Goal: Task Accomplishment & Management: Manage account settings

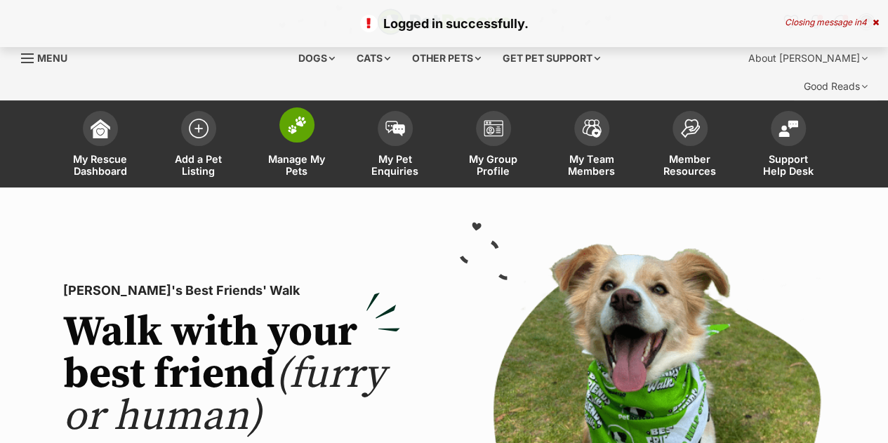
click at [295, 107] on span at bounding box center [296, 124] width 35 height 35
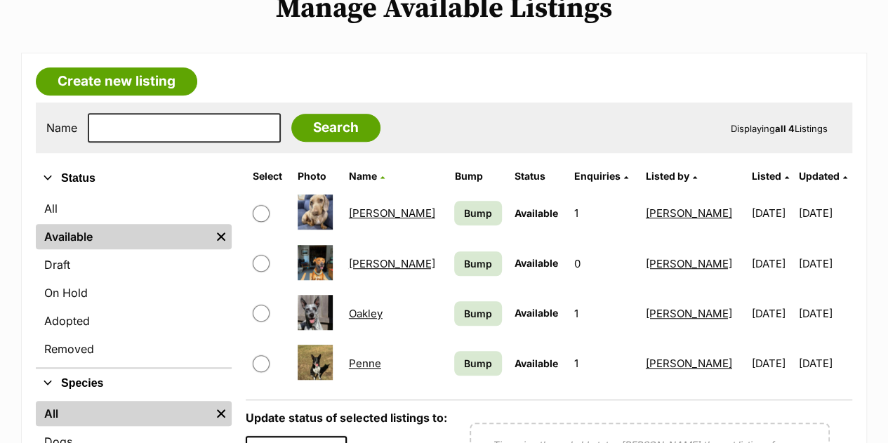
scroll to position [338, 0]
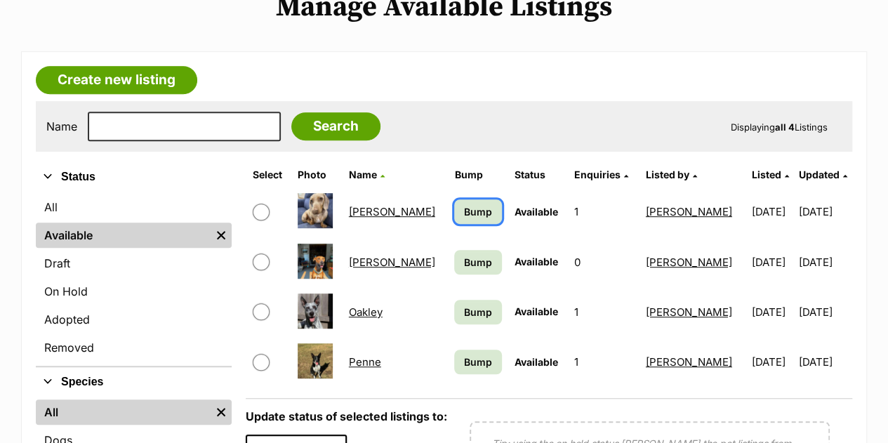
click at [464, 204] on span "Bump" at bounding box center [478, 211] width 28 height 15
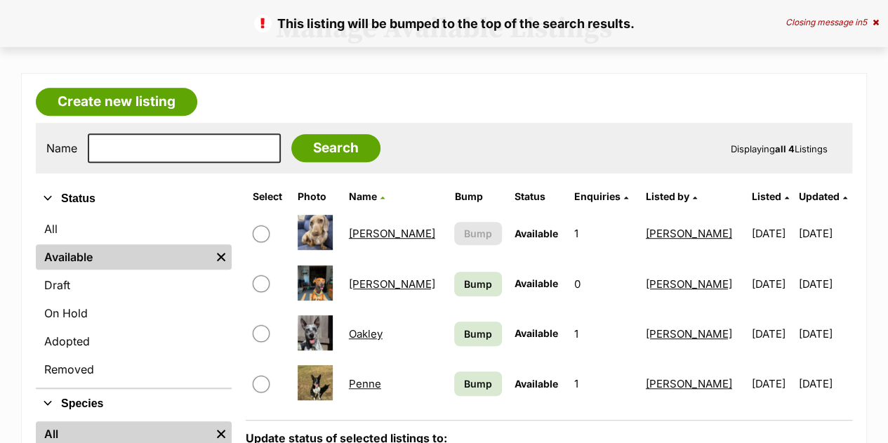
scroll to position [319, 0]
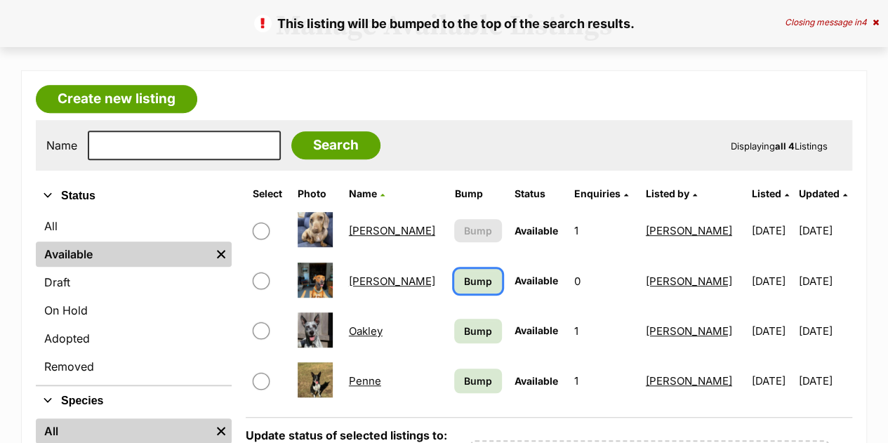
click at [464, 274] on span "Bump" at bounding box center [478, 281] width 28 height 15
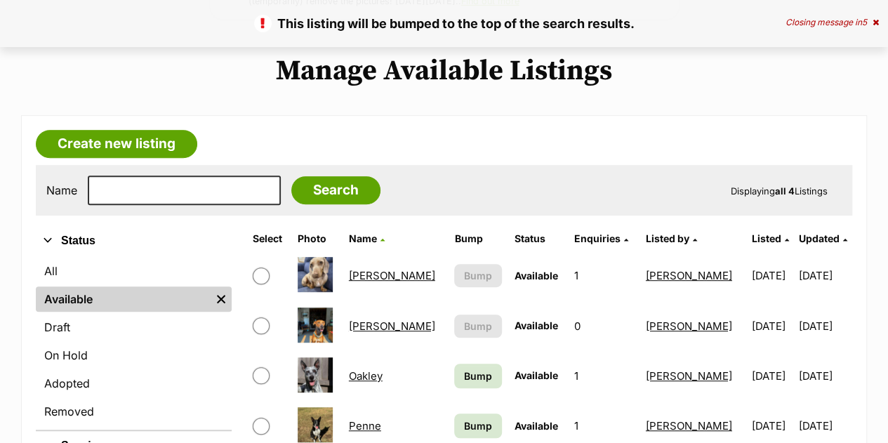
scroll to position [275, 0]
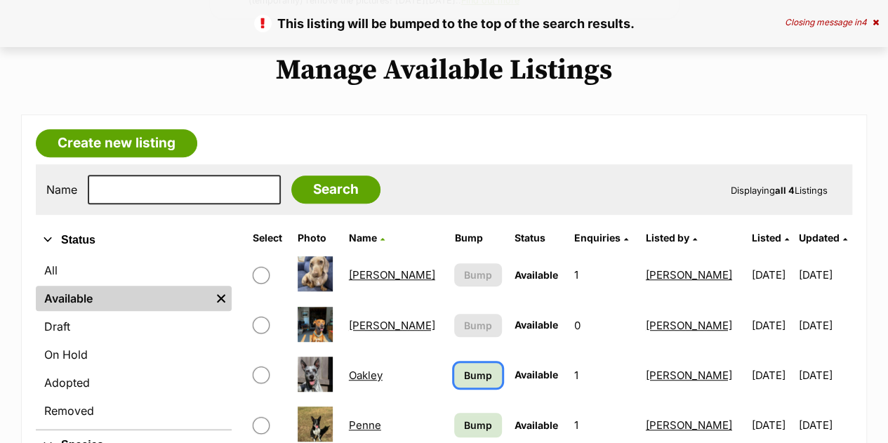
click at [464, 368] on span "Bump" at bounding box center [478, 375] width 28 height 15
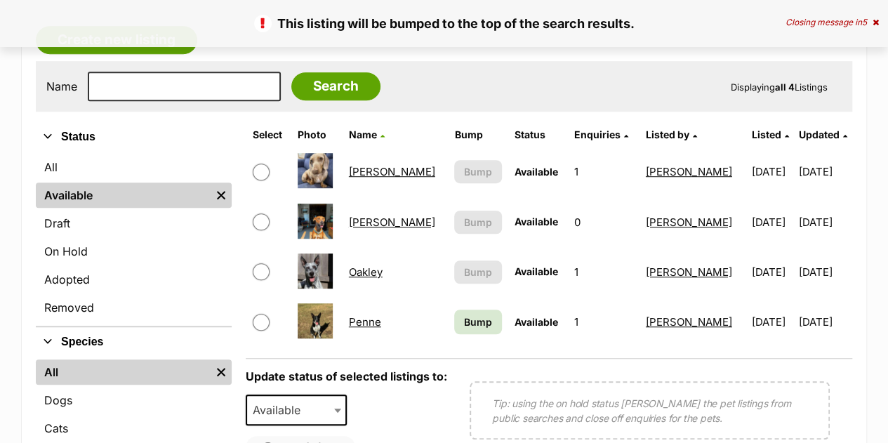
scroll to position [379, 0]
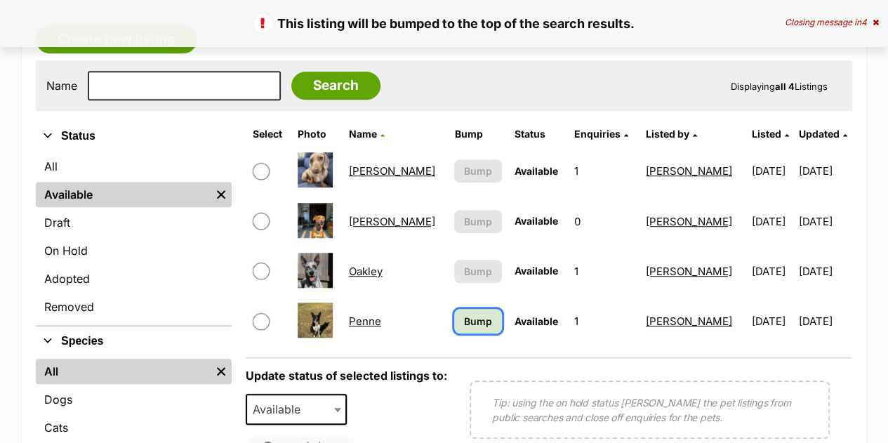
click at [464, 314] on span "Bump" at bounding box center [478, 321] width 28 height 15
